Goal: Navigation & Orientation: Find specific page/section

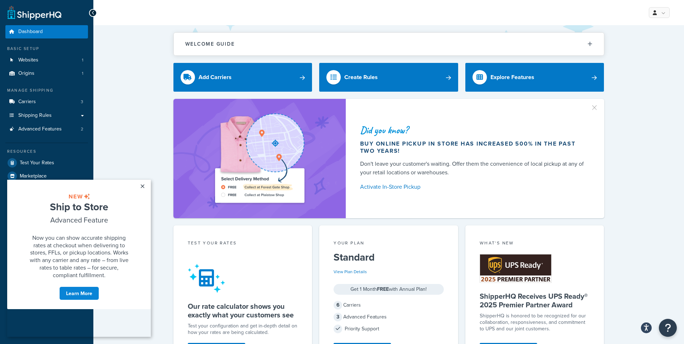
click at [44, 61] on link "Websites 1" at bounding box center [46, 60] width 83 height 13
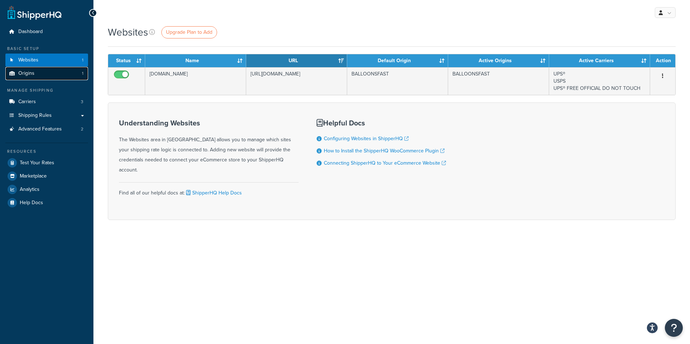
click at [36, 74] on link "Origins 1" at bounding box center [46, 73] width 83 height 13
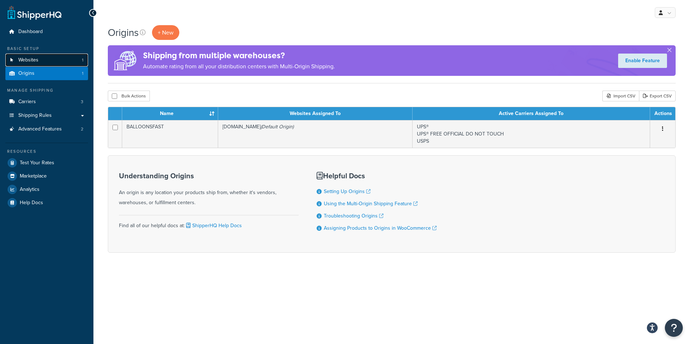
click at [35, 59] on span "Websites" at bounding box center [28, 60] width 20 height 6
